Goal: Information Seeking & Learning: Learn about a topic

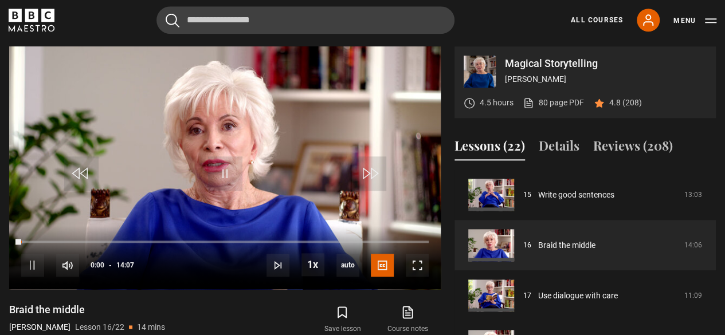
click at [346, 235] on div "10s Skip Back 10 seconds Pause 10s Skip Forward 10 seconds Loaded : 0.59% 11:16…" at bounding box center [224, 258] width 431 height 64
click at [351, 238] on div "10s Skip Back 10 seconds Pause 10s Skip Forward 10 seconds Loaded : 2.36% 11:26…" at bounding box center [224, 258] width 431 height 64
drag, startPoint x: 18, startPoint y: 240, endPoint x: 152, endPoint y: 233, distance: 133.6
click at [152, 233] on div "10s Skip Back 10 seconds Play 10s Skip Forward 10 seconds Loaded : 0.00% 00:00 …" at bounding box center [224, 258] width 431 height 64
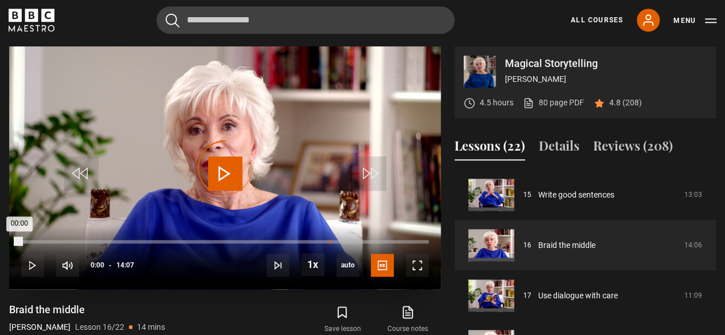
drag, startPoint x: 17, startPoint y: 240, endPoint x: 328, endPoint y: 240, distance: 311.0
click at [328, 240] on div "Loaded : 0.00% 10:39 00:00" at bounding box center [224, 241] width 407 height 3
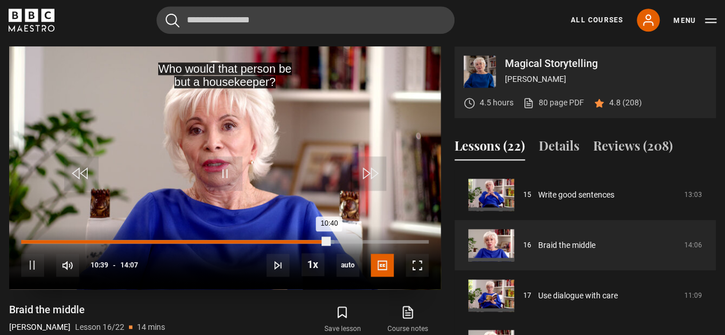
click at [19, 240] on div "10s Skip Back 10 seconds Pause 10s Skip Forward 10 seconds Loaded : 76.74% 00:0…" at bounding box center [224, 258] width 431 height 64
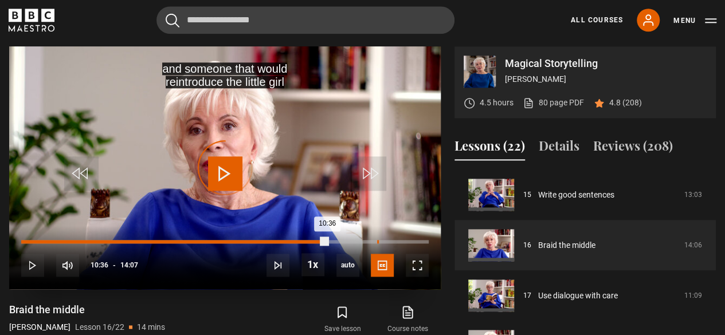
drag, startPoint x: 326, startPoint y: 242, endPoint x: 377, endPoint y: 242, distance: 50.4
click at [377, 242] on div "Loaded : 0.00% 12:19 10:36" at bounding box center [224, 241] width 407 height 3
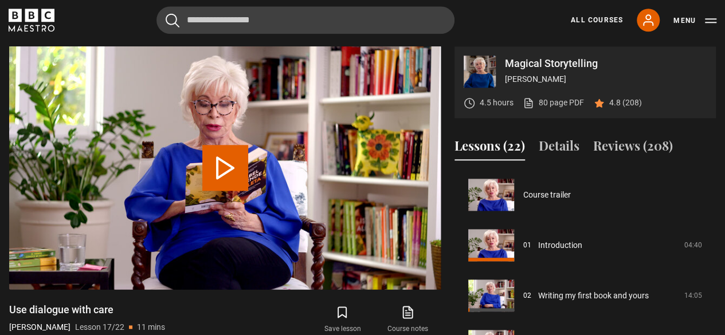
scroll to position [806, 0]
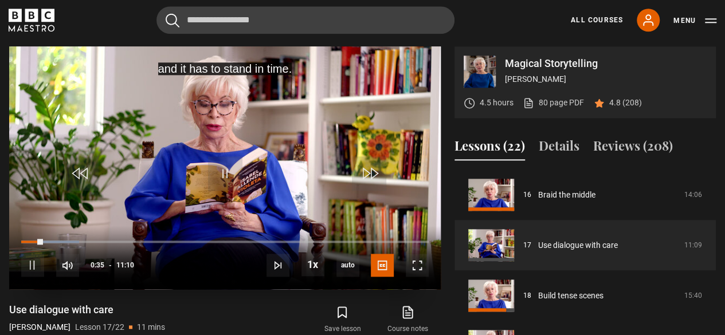
click at [149, 238] on div "10s Skip Back 10 seconds Pause 10s Skip Forward 10 seconds Loaded : 14.18% 03:3…" at bounding box center [224, 258] width 431 height 64
click at [149, 238] on div "10s Skip Back 10 seconds Pause 10s Skip Forward 10 seconds Loaded : 14.93% 03:3…" at bounding box center [224, 258] width 431 height 64
drag, startPoint x: 44, startPoint y: 240, endPoint x: 174, endPoint y: 238, distance: 130.6
click at [174, 238] on div "10s Skip Back 10 seconds Play 10s Skip Forward 10 seconds Loaded : 0.00% 00:52 …" at bounding box center [224, 258] width 431 height 64
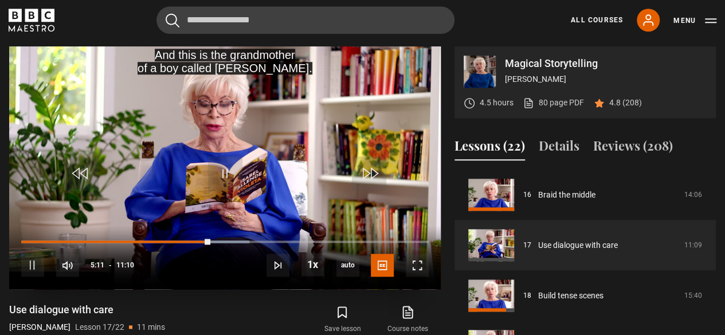
click at [104, 238] on div "10s Skip Back 10 seconds Pause 10s Skip Forward 10 seconds Loaded : 55.97% 02:1…" at bounding box center [224, 258] width 431 height 64
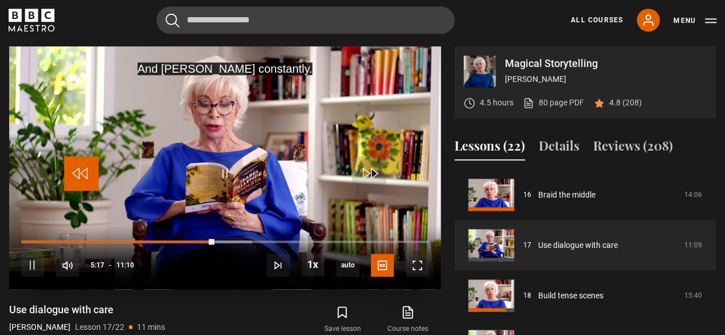
click at [78, 172] on span "Video Player" at bounding box center [81, 173] width 34 height 34
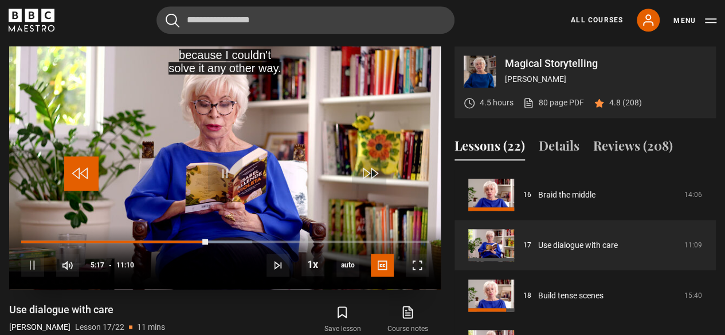
click at [78, 172] on span "Video Player" at bounding box center [81, 173] width 34 height 34
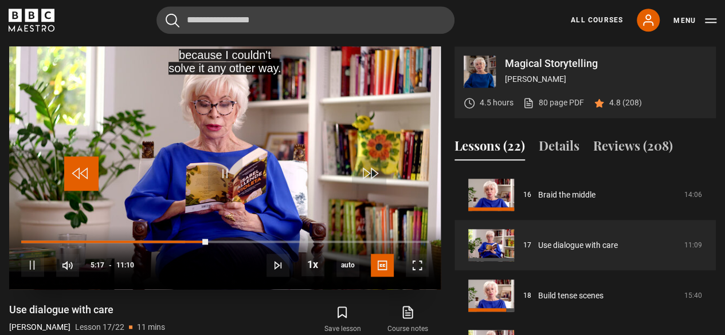
click at [78, 172] on span "Video Player" at bounding box center [81, 173] width 34 height 34
click at [78, 171] on span "Video Player" at bounding box center [81, 173] width 34 height 34
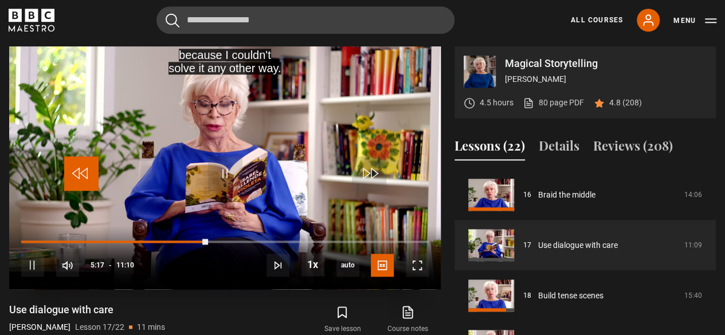
click at [78, 171] on span "Video Player" at bounding box center [81, 173] width 34 height 34
click at [72, 168] on span "Video Player" at bounding box center [81, 173] width 34 height 34
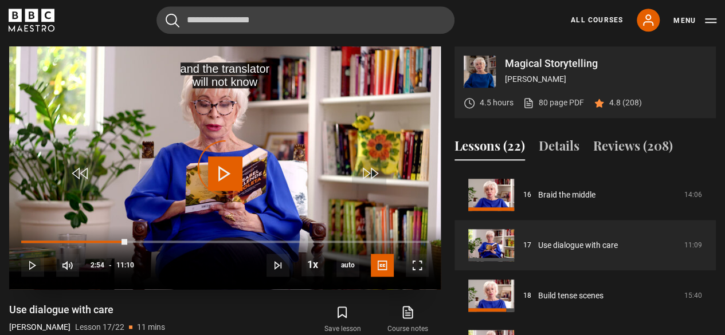
drag, startPoint x: 127, startPoint y: 241, endPoint x: 92, endPoint y: 243, distance: 35.1
click at [92, 243] on div "10s Skip Back 10 seconds Play 10s Skip Forward 10 seconds Loaded : 0.00% 01:57 …" at bounding box center [224, 258] width 431 height 64
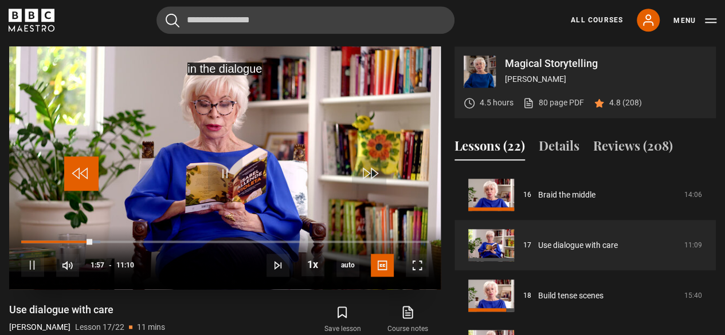
click at [80, 179] on span "Video Player" at bounding box center [81, 173] width 34 height 34
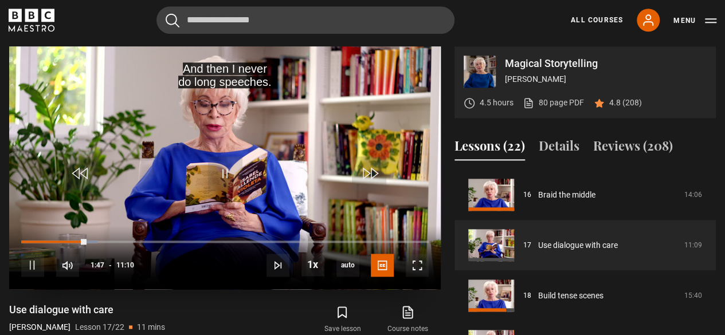
click at [203, 168] on video "Video Player" at bounding box center [224, 167] width 431 height 243
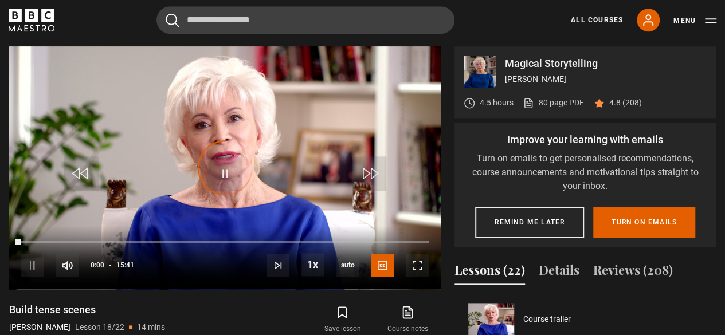
scroll to position [857, 0]
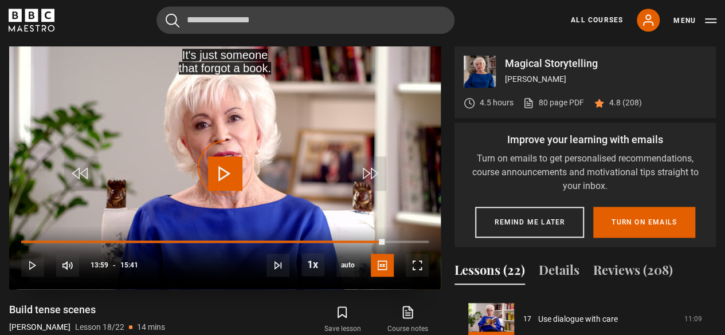
drag, startPoint x: 384, startPoint y: 239, endPoint x: 19, endPoint y: 242, distance: 364.3
click at [19, 242] on div "10s Skip Back 10 seconds Play 10s Skip Forward 10 seconds Loaded : 0.00% 13:55 …" at bounding box center [224, 258] width 431 height 64
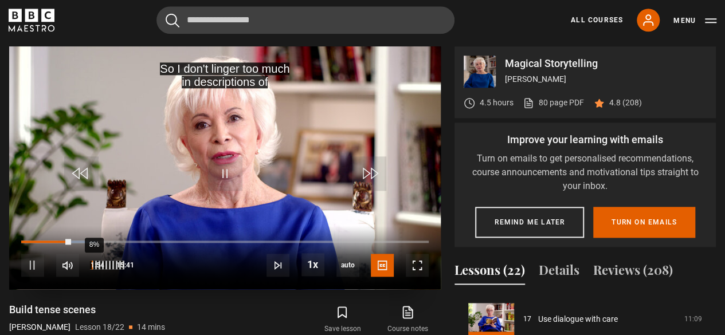
click at [93, 267] on div "8%" at bounding box center [93, 265] width 1 height 9
click at [90, 269] on div "3%" at bounding box center [107, 265] width 34 height 23
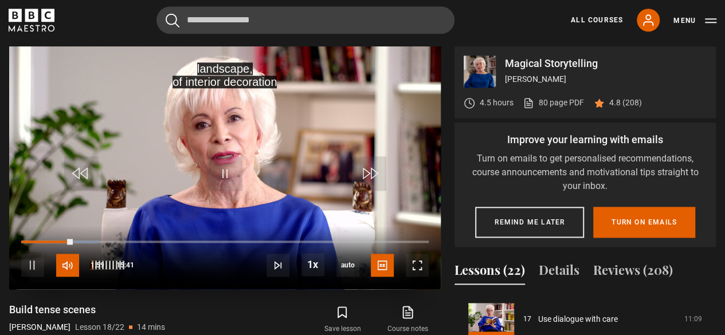
click at [78, 269] on span "Video Player" at bounding box center [67, 265] width 23 height 23
click at [90, 266] on div "6%" at bounding box center [107, 265] width 34 height 9
click at [90, 271] on div "5%" at bounding box center [107, 265] width 34 height 23
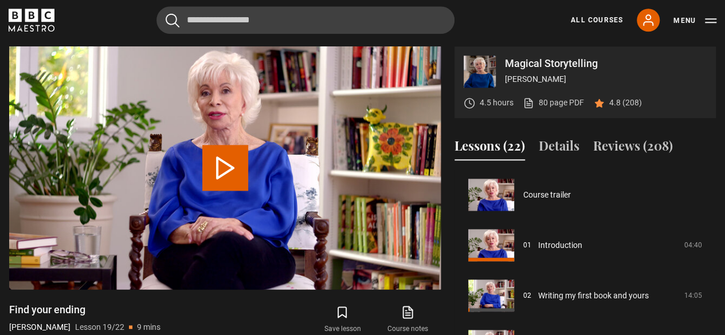
scroll to position [907, 0]
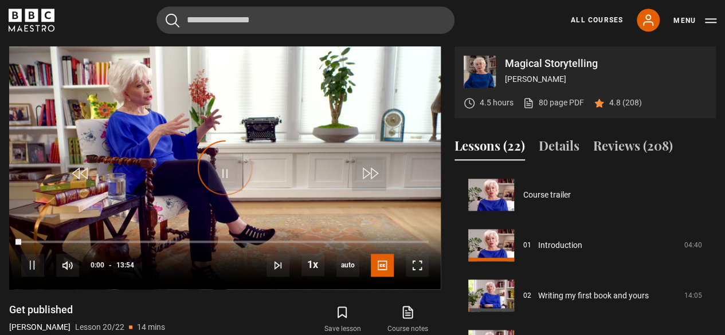
scroll to position [940, 0]
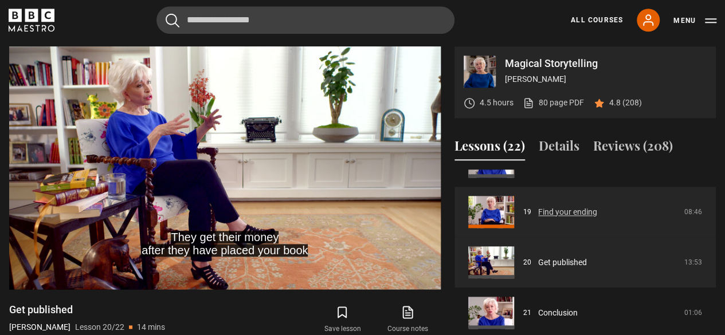
click at [538, 218] on link "Find your ending" at bounding box center [567, 212] width 59 height 12
